Goal: Task Accomplishment & Management: Manage account settings

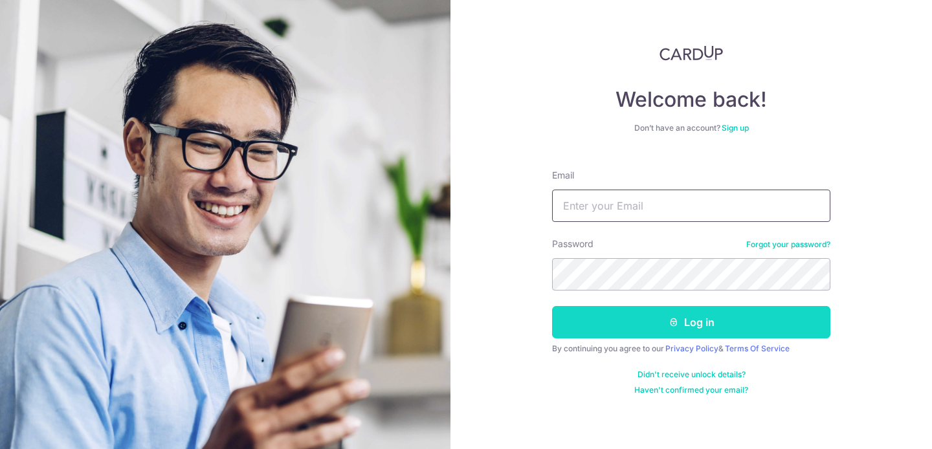
type input "[EMAIL_ADDRESS][DOMAIN_NAME]"
click at [666, 320] on button "Log in" at bounding box center [691, 322] width 278 height 32
